Goal: Task Accomplishment & Management: Use online tool/utility

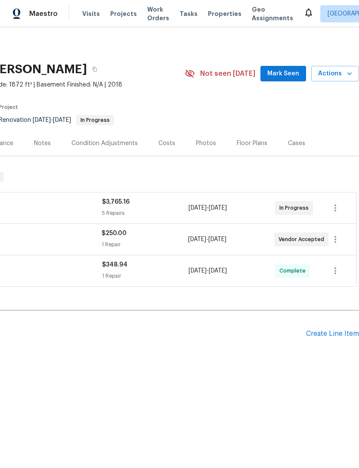
scroll to position [0, 127]
click at [326, 335] on div "Create Line Item" at bounding box center [332, 334] width 53 height 8
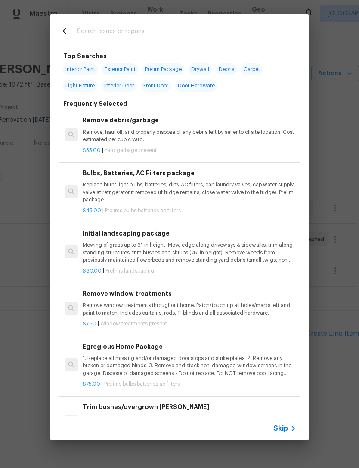
click at [134, 24] on div at bounding box center [159, 31] width 219 height 34
click at [115, 32] on input "text" at bounding box center [168, 32] width 182 height 13
type input "Land"
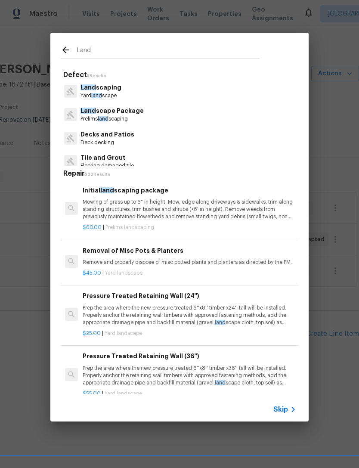
click at [127, 111] on p "Land scape Package" at bounding box center [111, 110] width 63 height 9
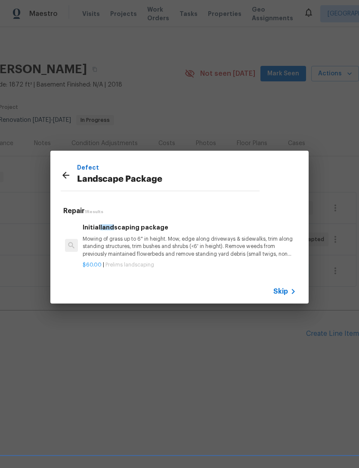
click at [189, 240] on p "Mowing of grass up to 6" in height. Mow, edge along driveways & sidewalks, trim…" at bounding box center [189, 246] width 213 height 22
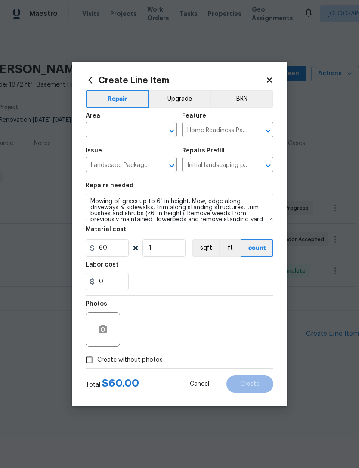
click at [126, 127] on input "text" at bounding box center [119, 130] width 67 height 13
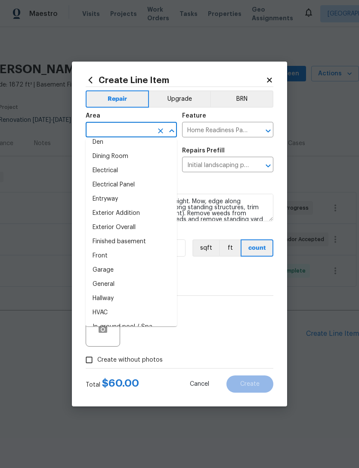
scroll to position [148, 0]
click at [116, 229] on li "Exterior Overall" at bounding box center [131, 228] width 91 height 14
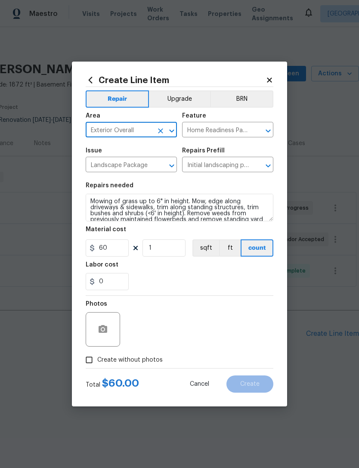
type input "Exterior Overall"
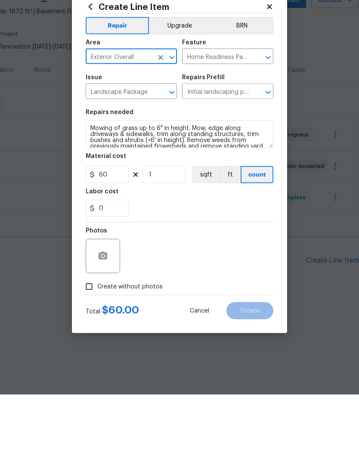
click at [92, 351] on input "Create without photos" at bounding box center [89, 359] width 16 height 16
checkbox input "true"
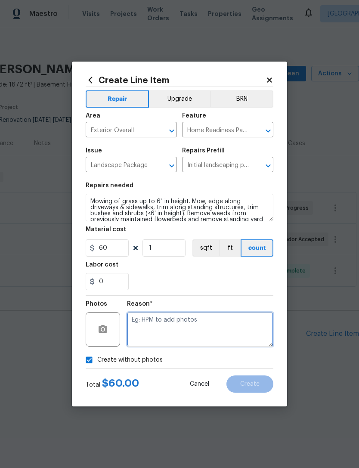
click at [172, 329] on textarea at bounding box center [200, 329] width 146 height 34
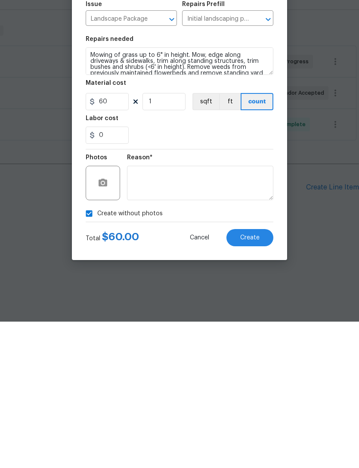
click at [251, 375] on button "Create" at bounding box center [249, 383] width 47 height 17
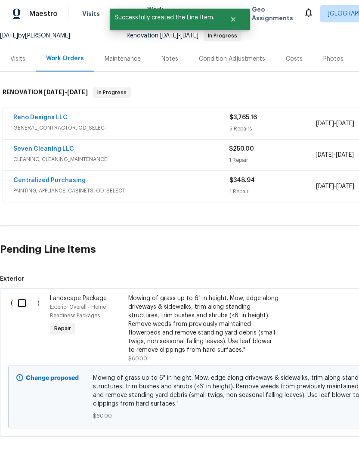
scroll to position [84, 0]
click at [22, 305] on input "checkbox" at bounding box center [25, 303] width 25 height 18
checkbox input "true"
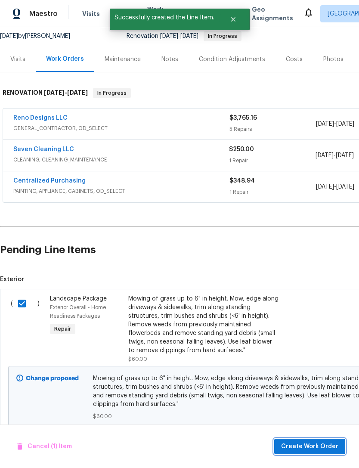
click at [293, 449] on span "Create Work Order" at bounding box center [309, 446] width 57 height 11
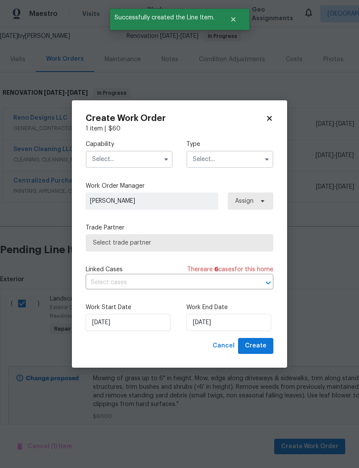
click at [145, 157] on input "text" at bounding box center [129, 159] width 87 height 17
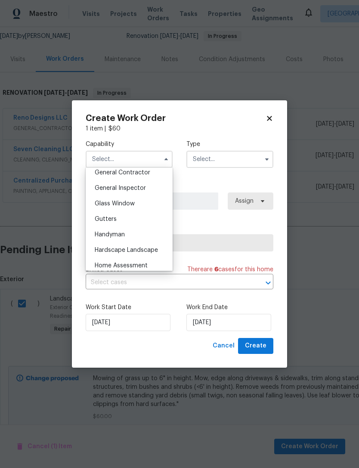
scroll to position [420, 0]
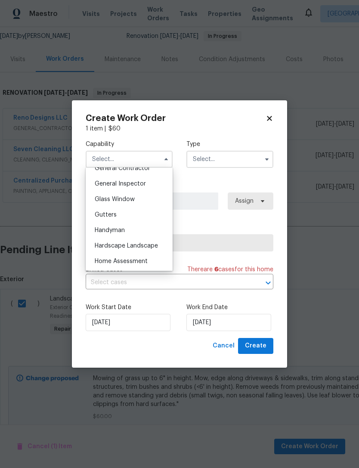
click at [122, 233] on span "Handyman" at bounding box center [110, 230] width 30 height 6
type input "Handyman"
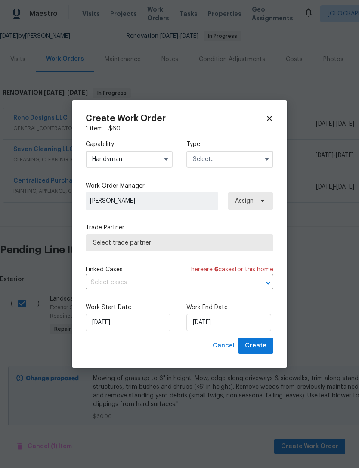
click at [250, 159] on input "text" at bounding box center [229, 159] width 87 height 17
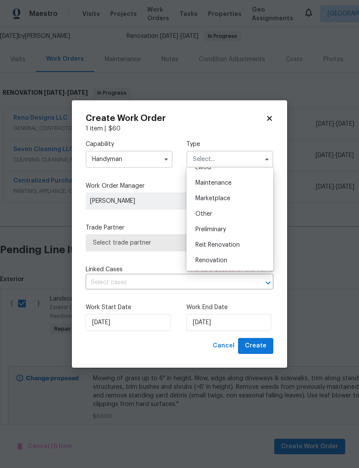
scroll to position [134, 0]
click at [218, 260] on span "Renovation" at bounding box center [211, 260] width 32 height 6
type input "Renovation"
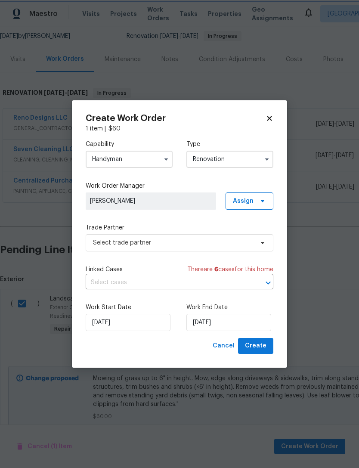
scroll to position [0, 0]
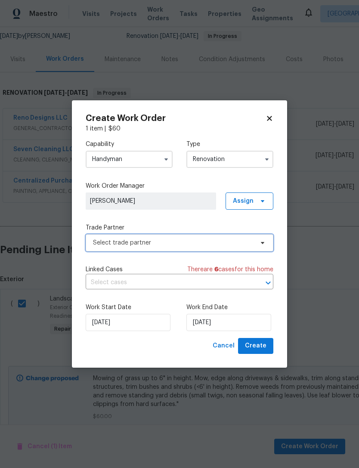
click at [238, 244] on span "Select trade partner" at bounding box center [173, 242] width 160 height 9
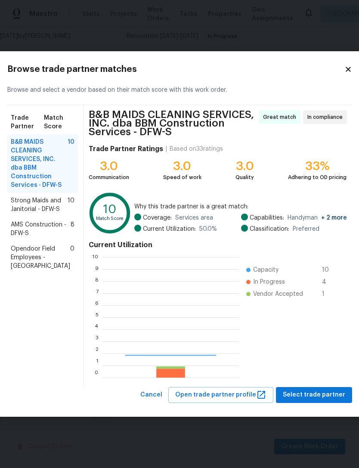
scroll to position [120, 136]
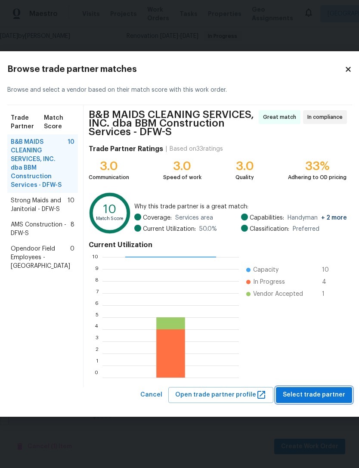
click at [311, 396] on span "Select trade partner" at bounding box center [314, 394] width 62 height 11
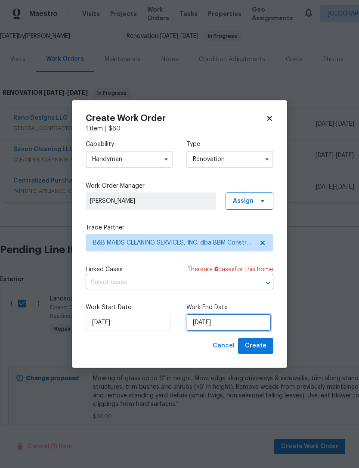
click at [241, 321] on input "[DATE]" at bounding box center [228, 322] width 85 height 17
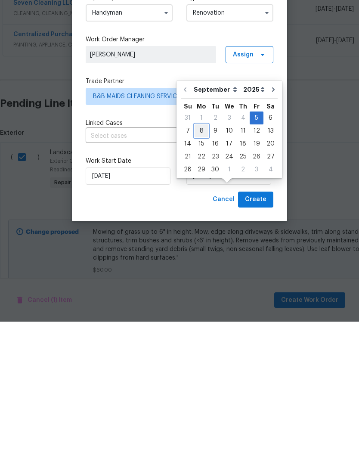
click at [200, 271] on div "8" at bounding box center [201, 277] width 14 height 12
type input "[DATE]"
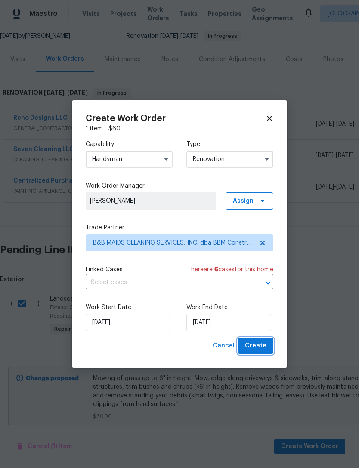
click at [258, 346] on span "Create" at bounding box center [256, 345] width 22 height 11
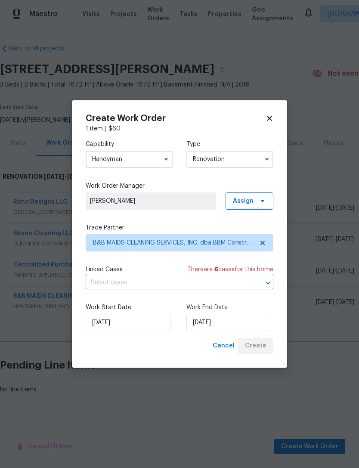
scroll to position [0, 0]
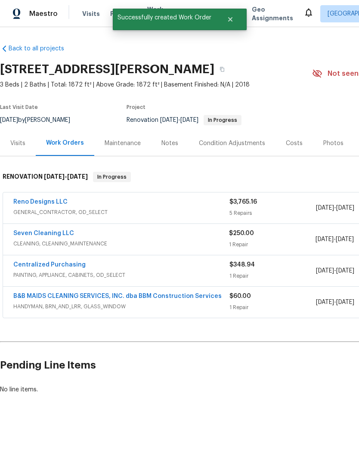
click at [151, 297] on link "B&B MAIDS CLEANING SERVICES, INC. dba BBM Construction Services" at bounding box center [117, 296] width 208 height 6
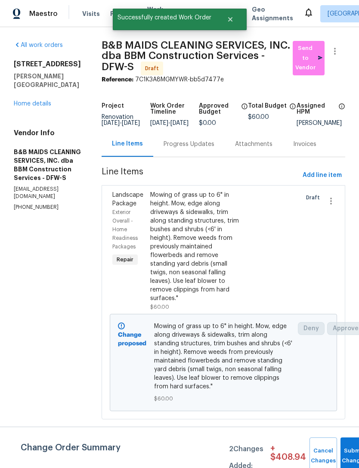
click at [329, 181] on span "Add line item" at bounding box center [321, 175] width 39 height 11
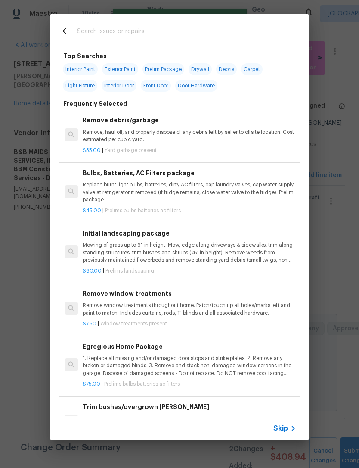
click at [177, 22] on div at bounding box center [159, 31] width 219 height 34
click at [135, 31] on input "text" at bounding box center [168, 32] width 182 height 13
type input "Tree"
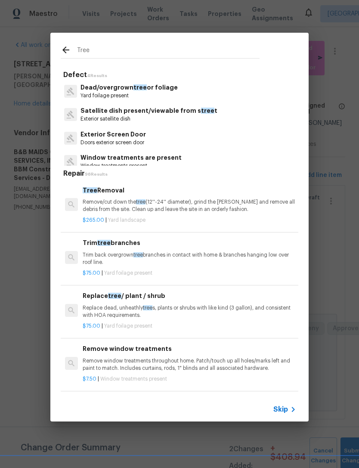
click at [165, 93] on p "Yard foilage present" at bounding box center [128, 95] width 97 height 7
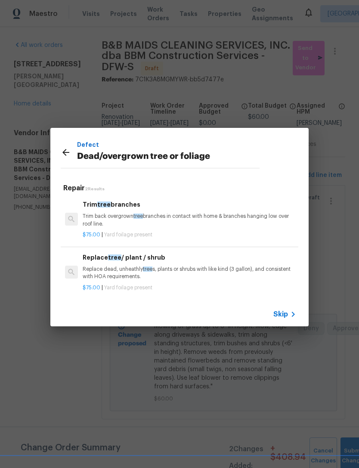
click at [173, 223] on p "Trim back overgrown tree branches in contact with home & branches hanging low o…" at bounding box center [189, 220] width 213 height 15
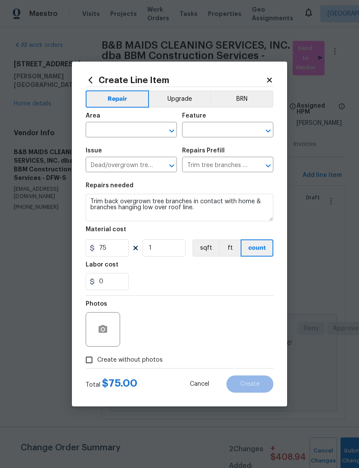
click at [133, 129] on input "text" at bounding box center [119, 130] width 67 height 13
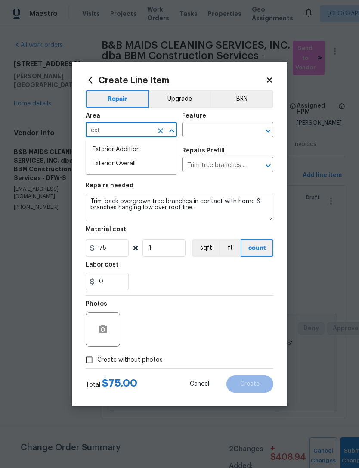
click at [132, 163] on li "Exterior Overall" at bounding box center [131, 164] width 91 height 14
type input "Exterior Overall"
click at [227, 128] on input "text" at bounding box center [215, 130] width 67 height 13
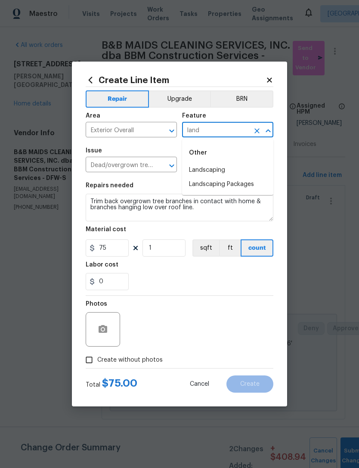
click at [211, 169] on li "Landscaping" at bounding box center [227, 170] width 91 height 14
type input "Landscaping"
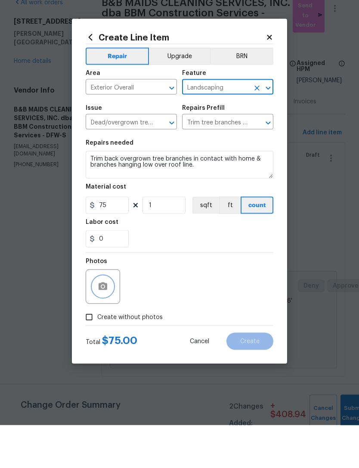
click at [108, 319] on button "button" at bounding box center [102, 329] width 21 height 21
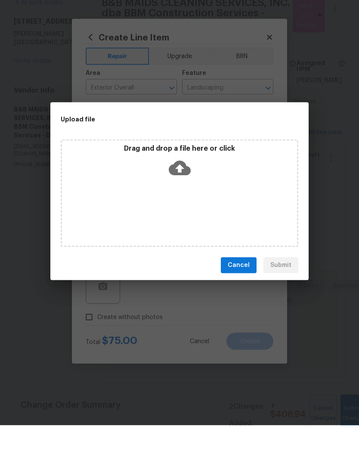
scroll to position [8, 0]
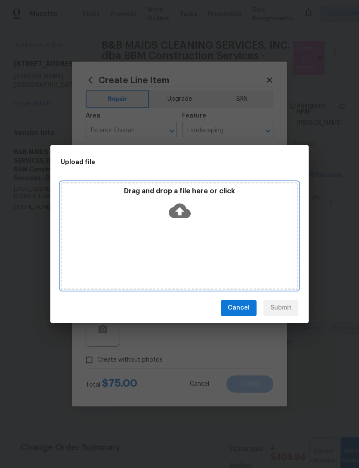
click at [184, 204] on icon at bounding box center [180, 211] width 22 height 22
